Goal: Ask a question

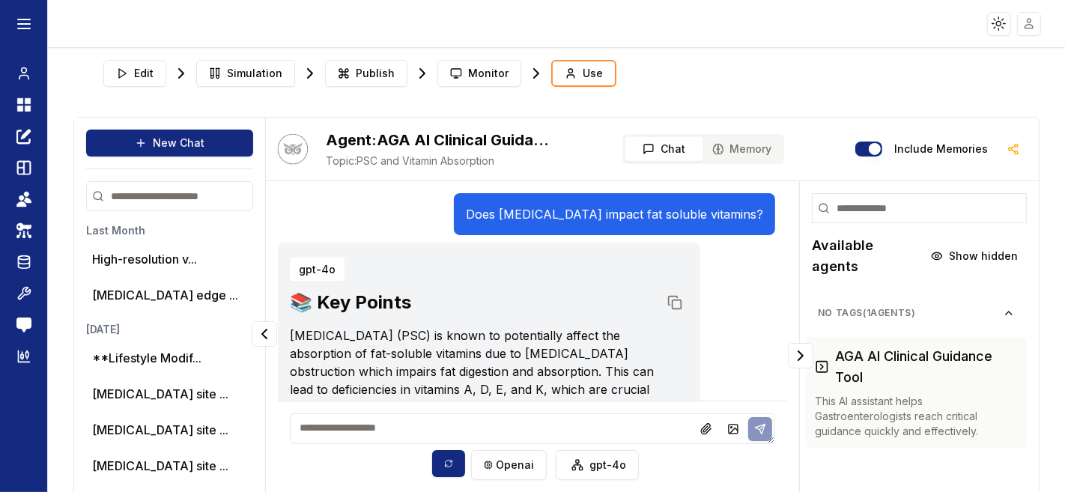
scroll to position [448, 0]
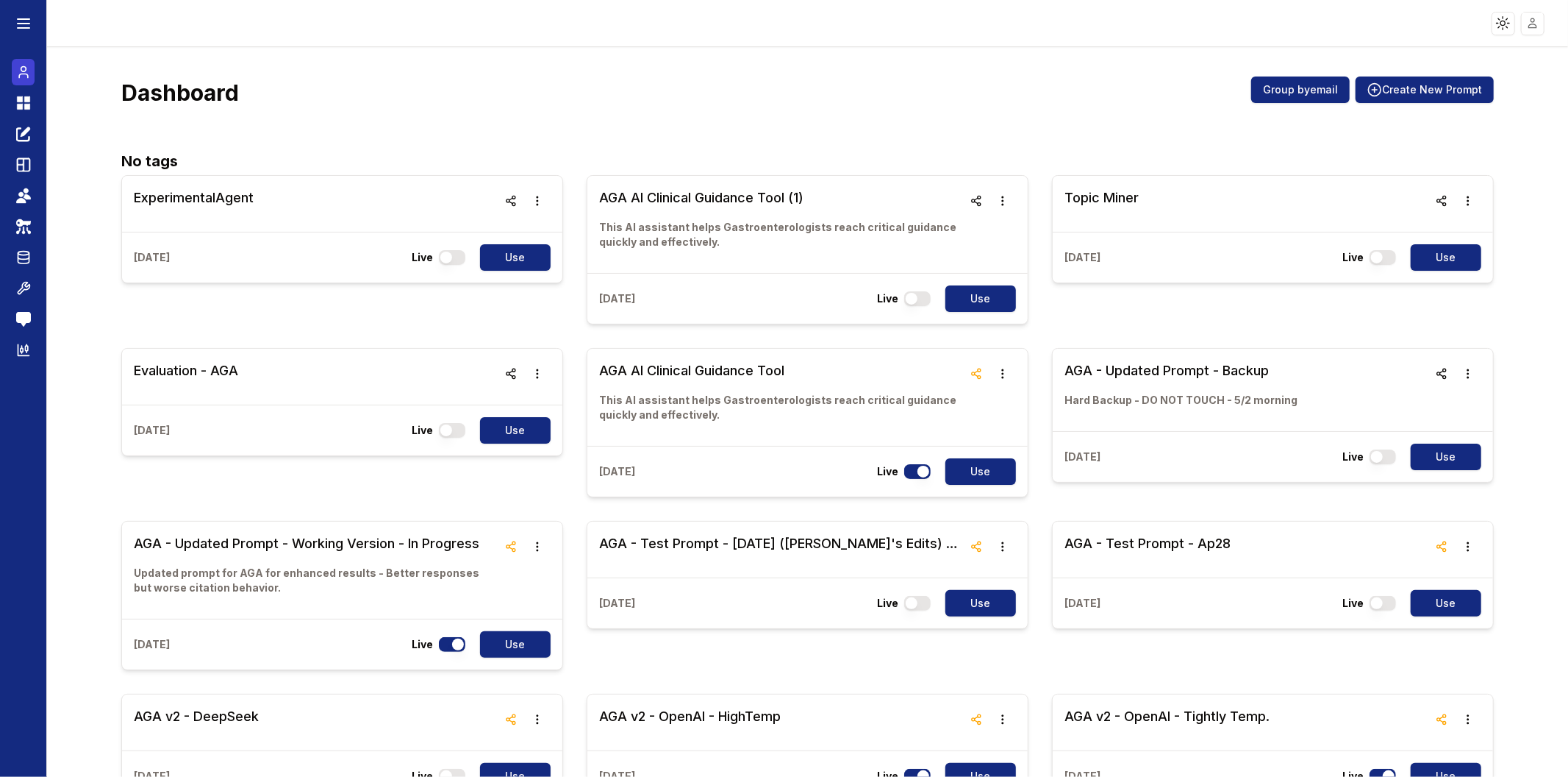
click at [25, 70] on circle at bounding box center [23, 69] width 5 height 5
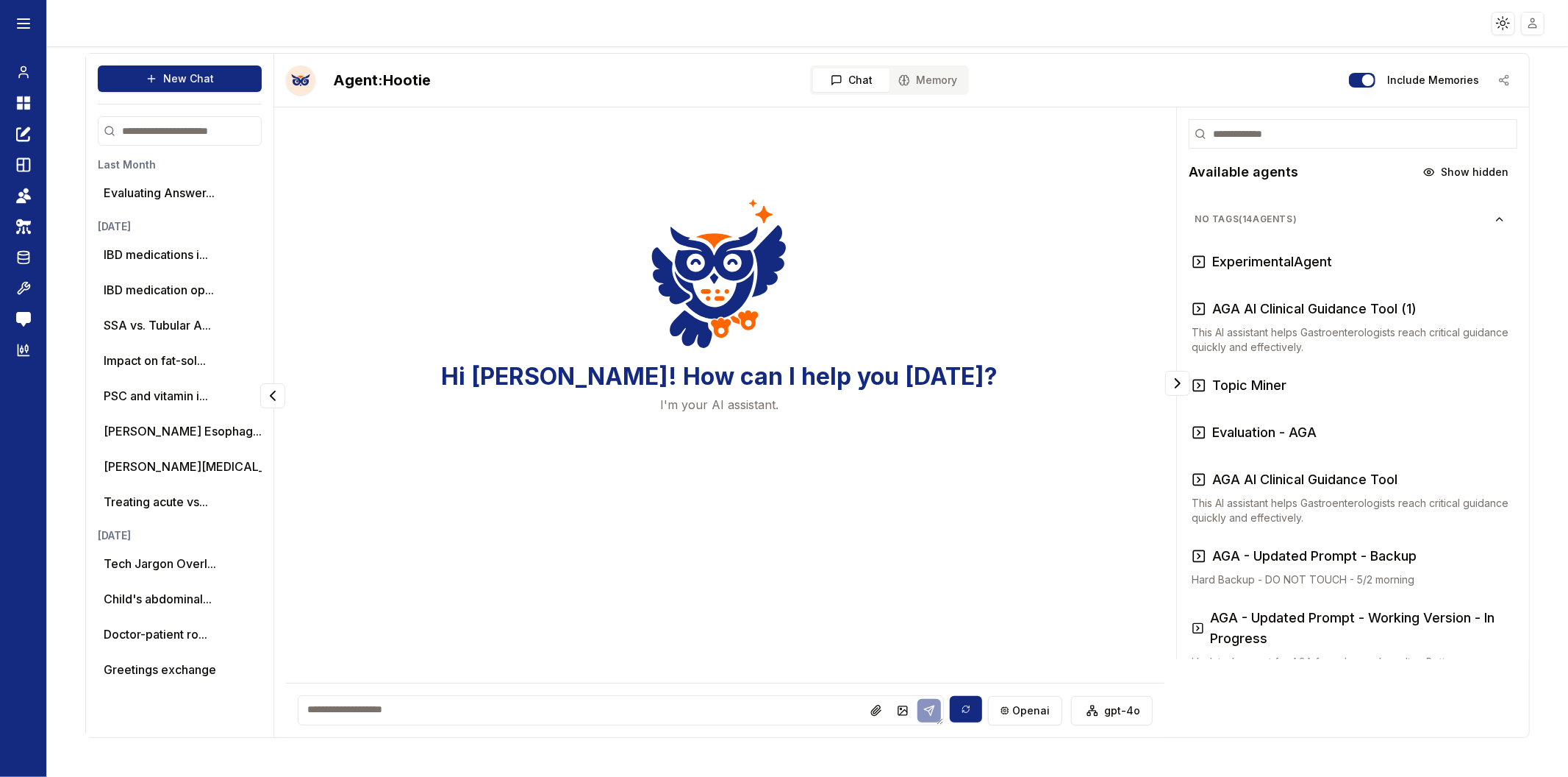
click at [563, 715] on textarea at bounding box center [621, 709] width 647 height 30
paste textarea "**********"
type textarea "**********"
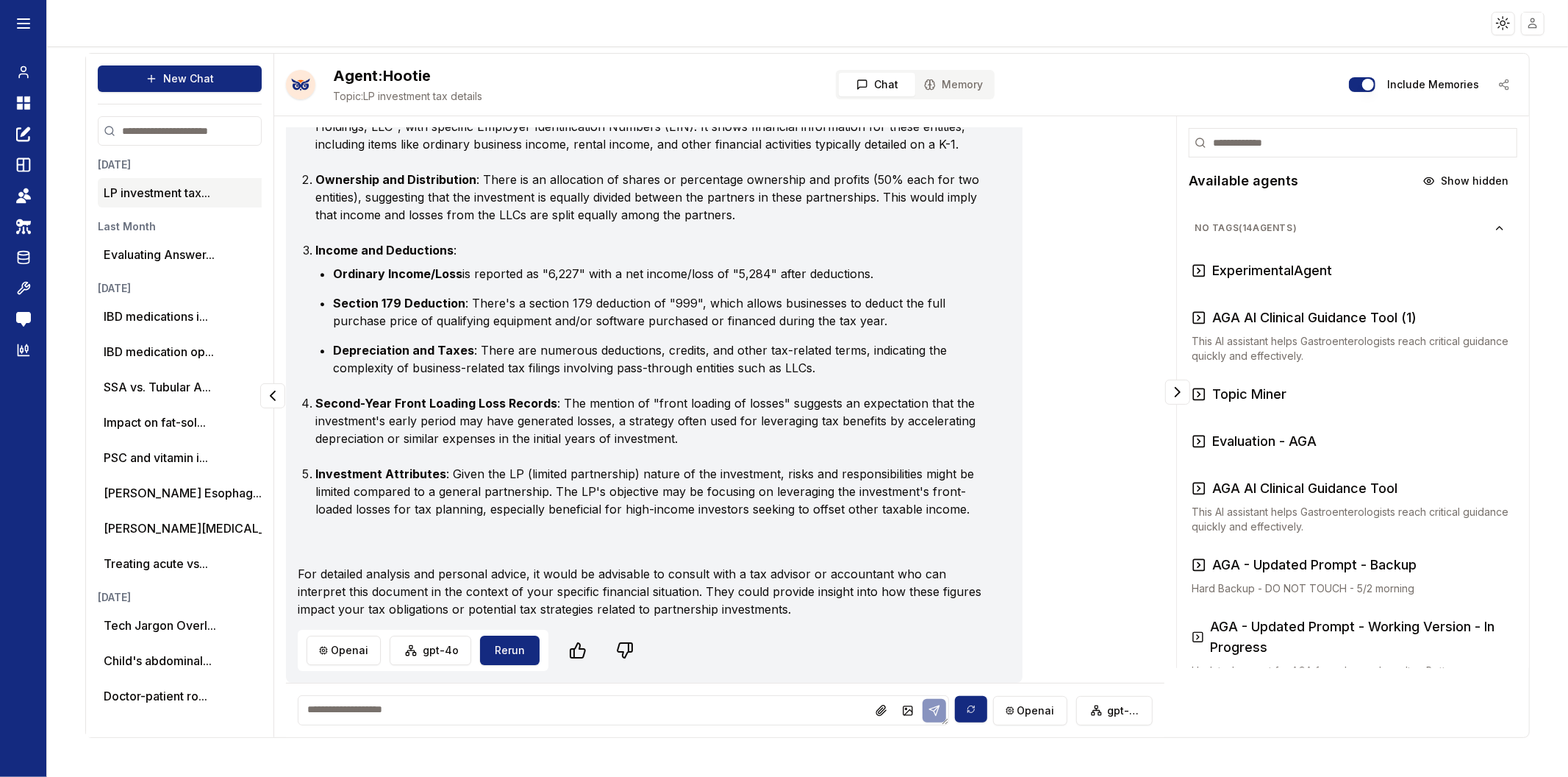
scroll to position [18092, 0]
type textarea "**********"
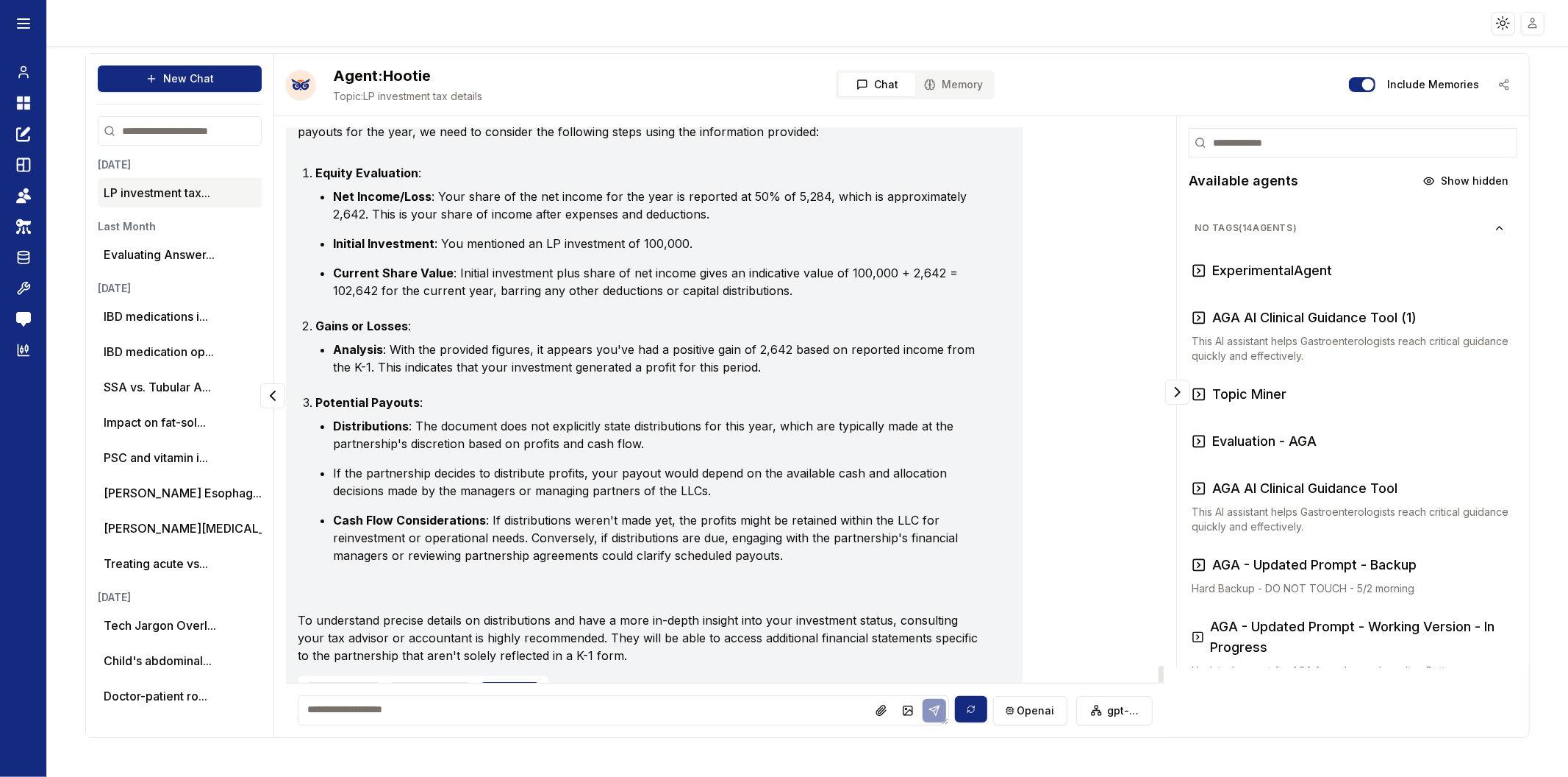
scroll to position [18673, 0]
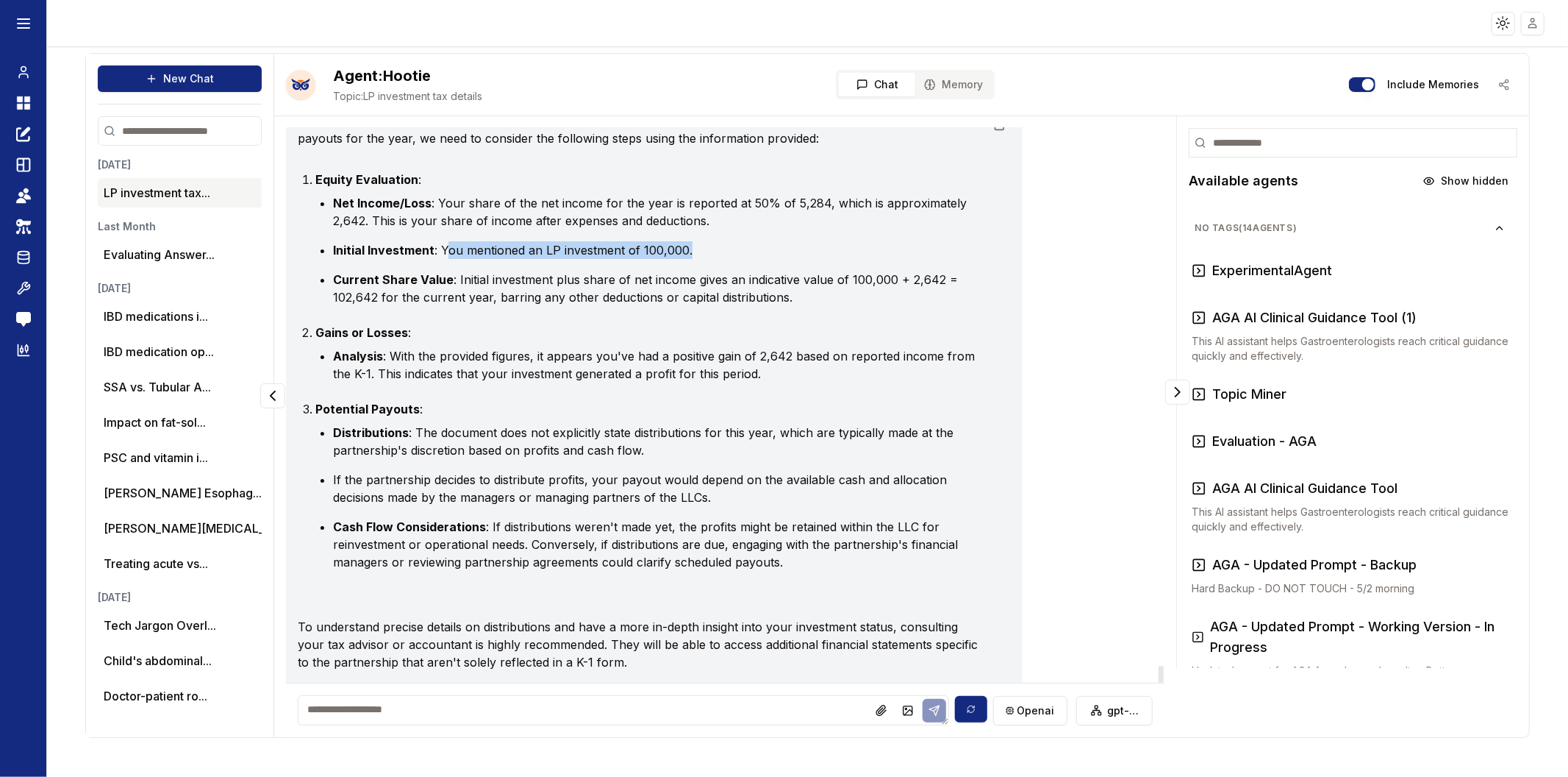
drag, startPoint x: 443, startPoint y: 362, endPoint x: 686, endPoint y: 361, distance: 243.0
click at [686, 259] on li "Initial Investment : You mentioned an LP investment of 100,000." at bounding box center [657, 250] width 649 height 18
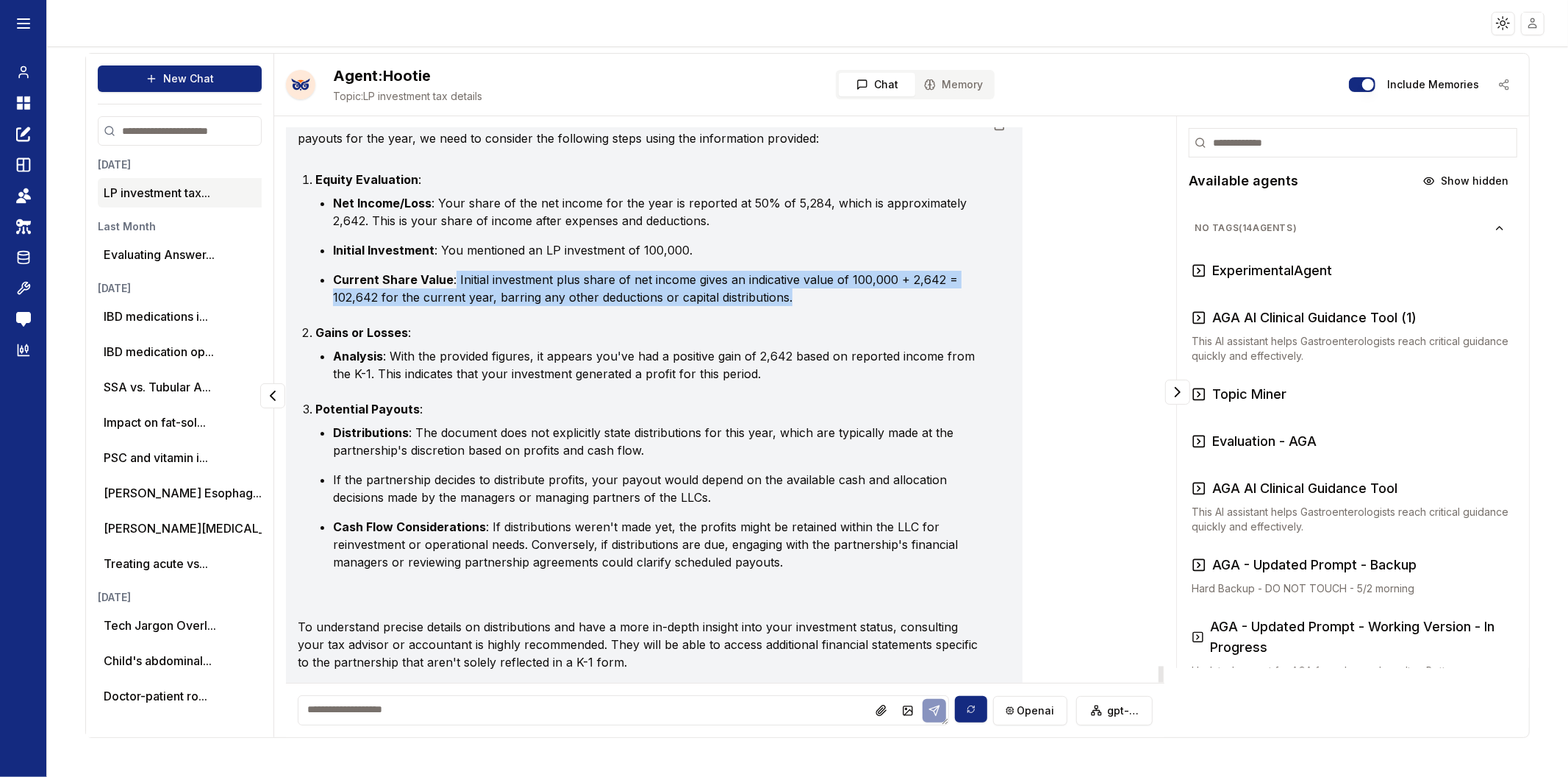
drag, startPoint x: 450, startPoint y: 392, endPoint x: 798, endPoint y: 416, distance: 348.8
click at [798, 305] on li "Current Share Value : Initial investment plus share of net income gives an indi…" at bounding box center [657, 288] width 649 height 35
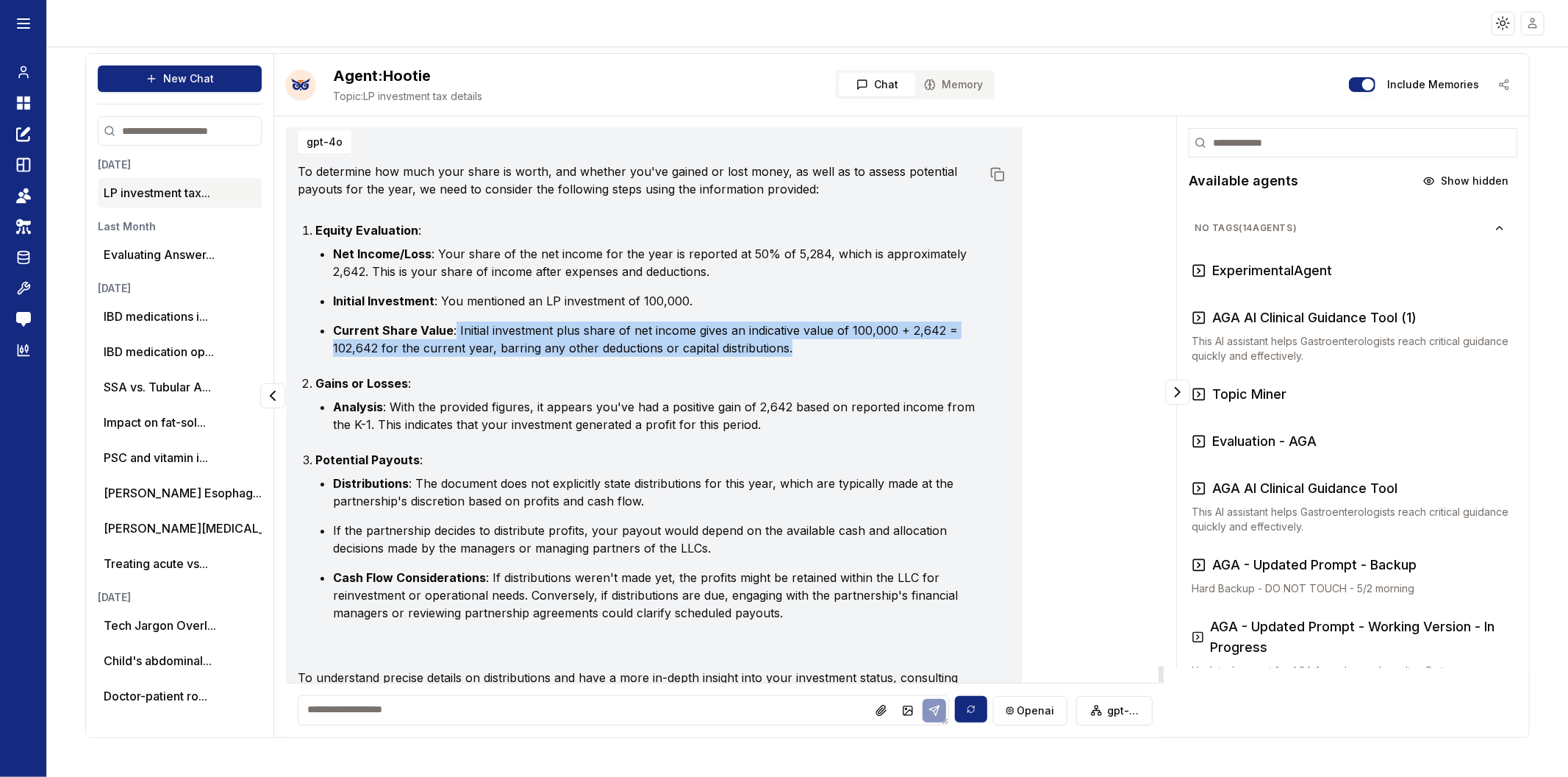
scroll to position [18509, 0]
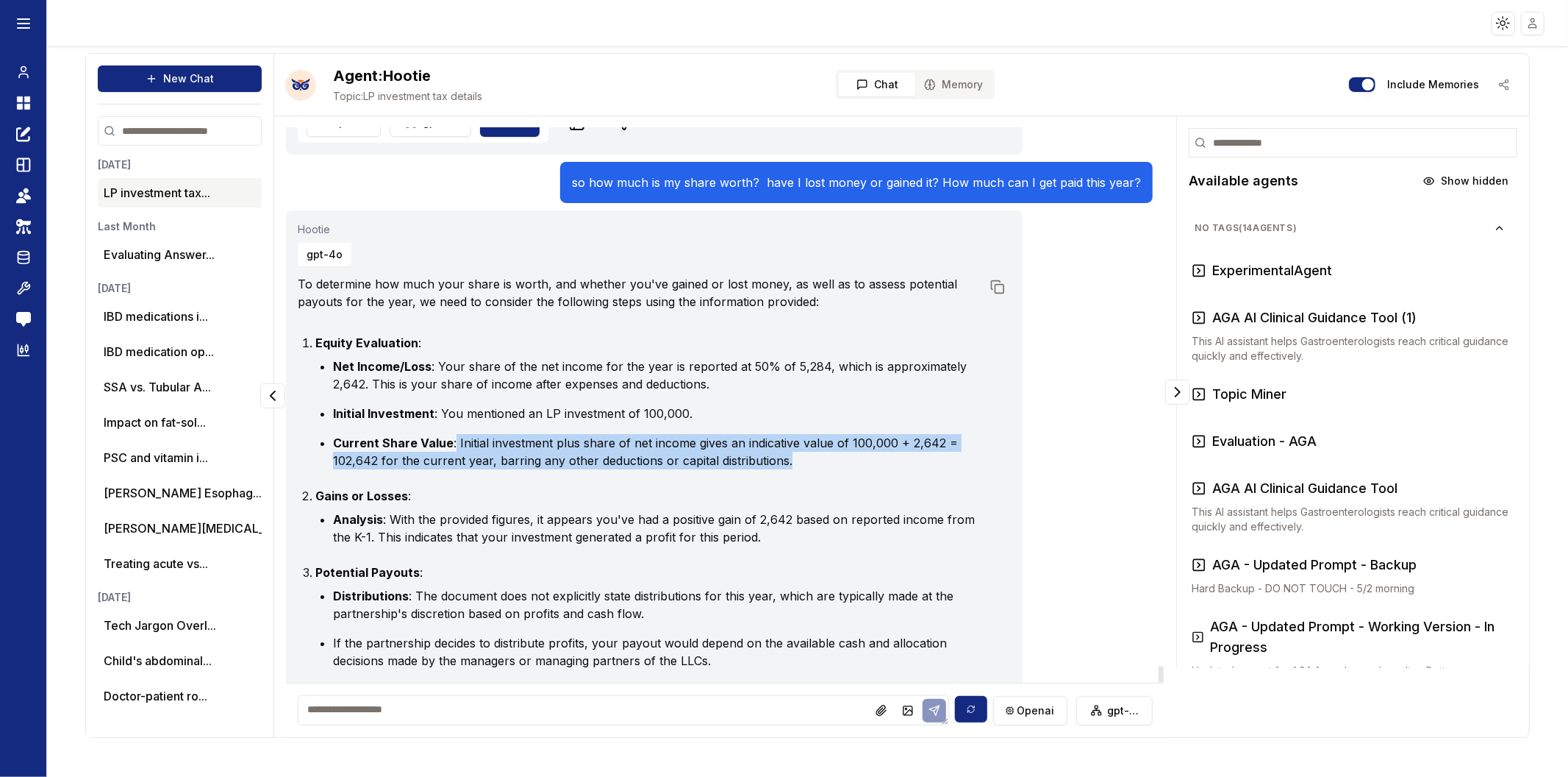
click at [657, 470] on li "Current Share Value : Initial investment plus share of net income gives an indi…" at bounding box center [657, 452] width 649 height 35
drag, startPoint x: 747, startPoint y: 554, endPoint x: 797, endPoint y: 574, distance: 53.9
click at [797, 470] on li "Current Share Value : Initial investment plus share of net income gives an indi…" at bounding box center [657, 452] width 649 height 35
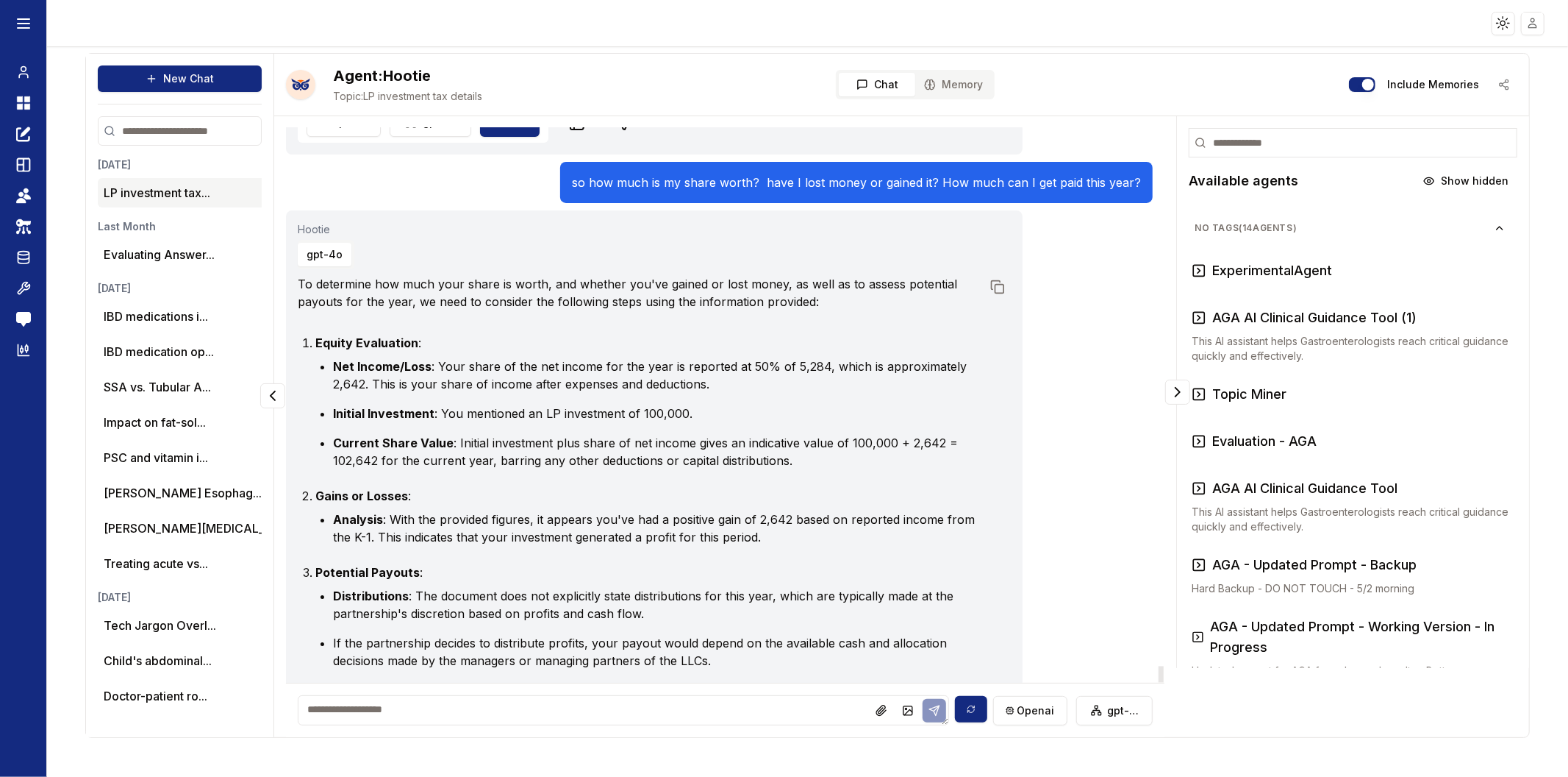
click at [711, 470] on li "Current Share Value : Initial investment plus share of net income gives an indi…" at bounding box center [657, 452] width 649 height 35
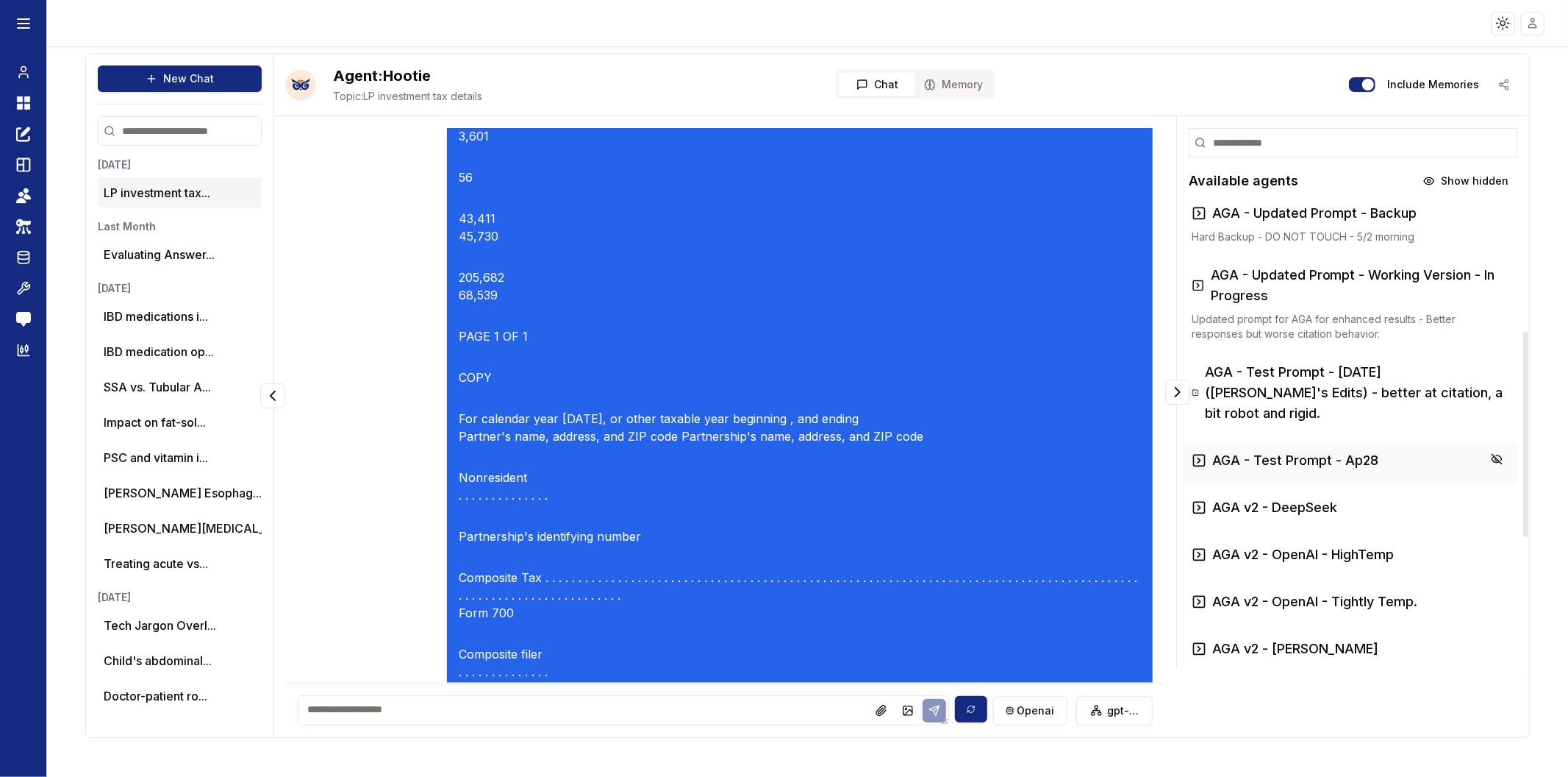
scroll to position [490, 0]
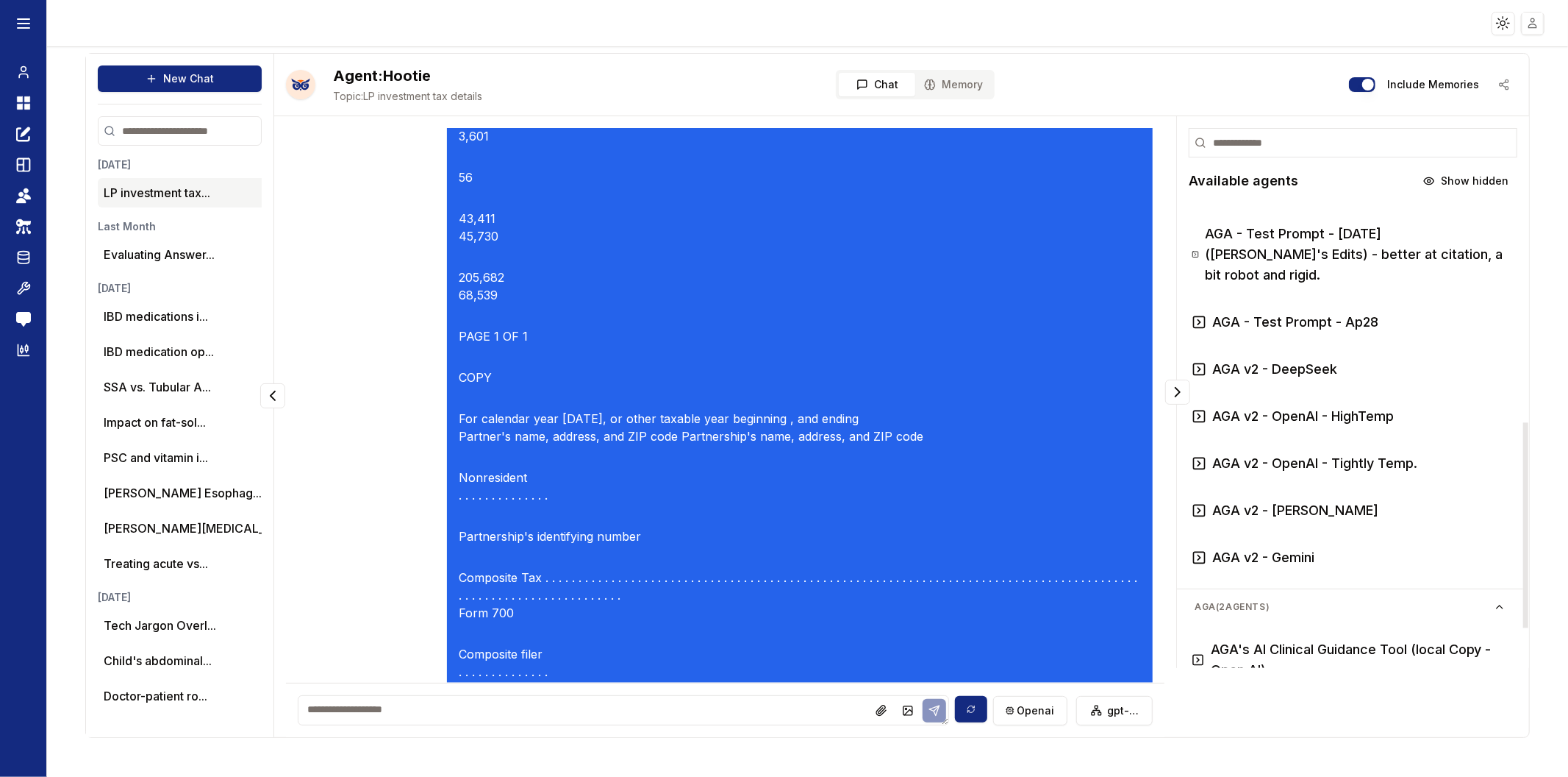
click at [1540, 25] on html "Toggle theme Toggle user menu Chat Dashboard Create Prompts Templates Teams API…" at bounding box center [784, 388] width 1568 height 777
click at [1445, 131] on span "Sign out" at bounding box center [1428, 129] width 39 height 15
